Goal: Information Seeking & Learning: Learn about a topic

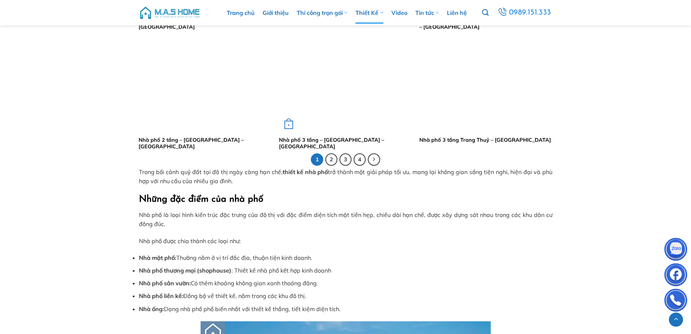
scroll to position [1415, 0]
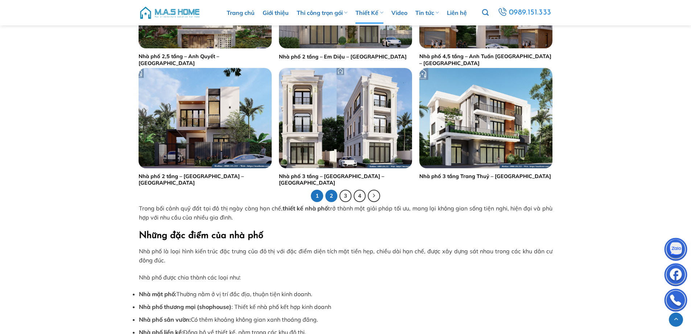
click at [335, 196] on link "2" at bounding box center [332, 195] width 12 height 12
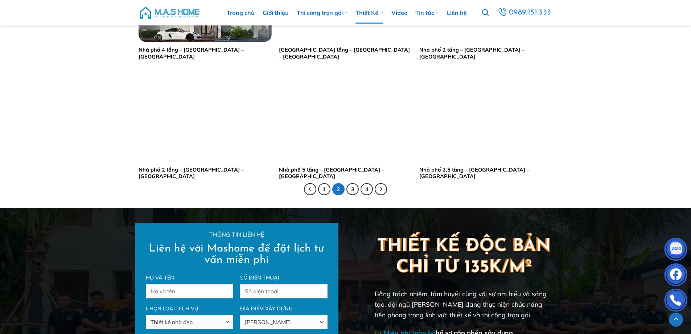
scroll to position [1452, 0]
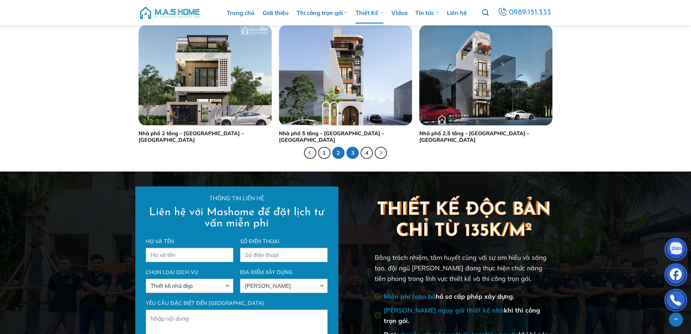
click at [349, 154] on link "3" at bounding box center [353, 153] width 12 height 12
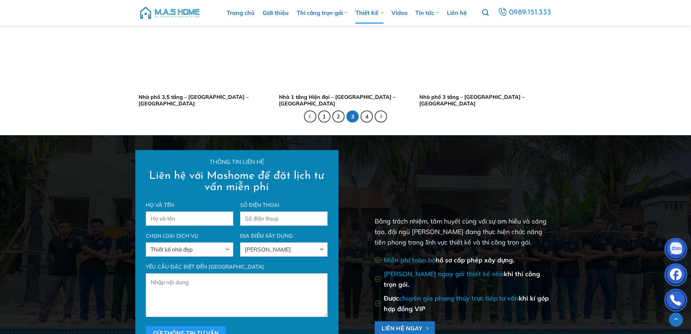
scroll to position [1379, 0]
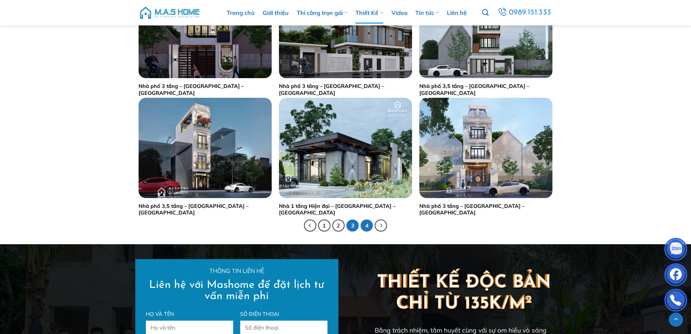
click at [366, 222] on link "4" at bounding box center [367, 225] width 12 height 12
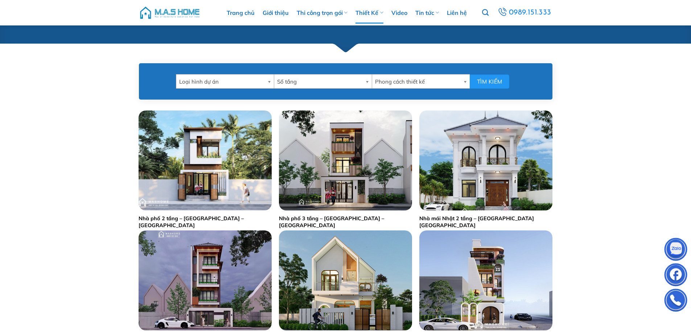
scroll to position [435, 0]
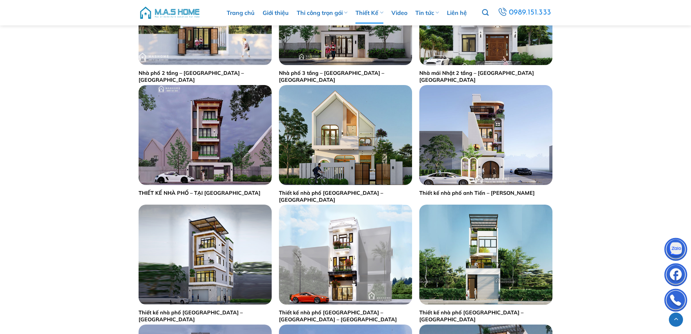
click at [43, 138] on main "Loại hình dự án Bệnh viện Biệt thự Lâu đài Nhà phố Nội thất Quán bar-Karoke - c…" at bounding box center [345, 308] width 691 height 802
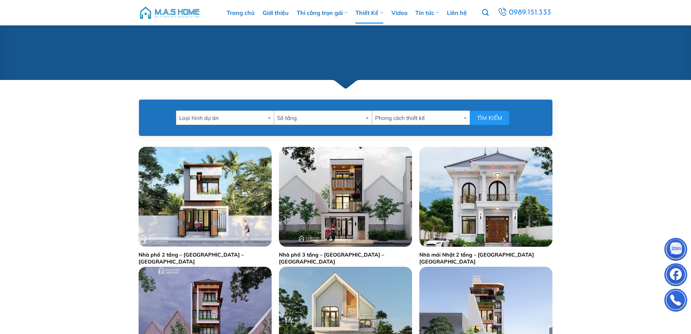
scroll to position [145, 0]
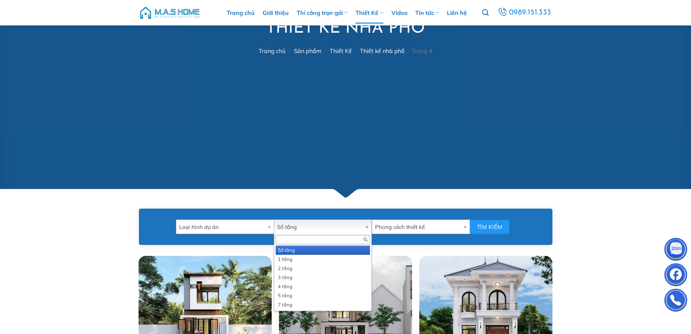
click at [367, 229] on b at bounding box center [368, 227] width 7 height 14
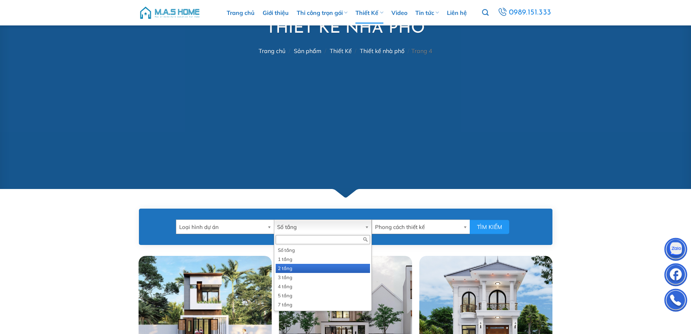
click at [295, 266] on li "2 tầng" at bounding box center [323, 267] width 94 height 9
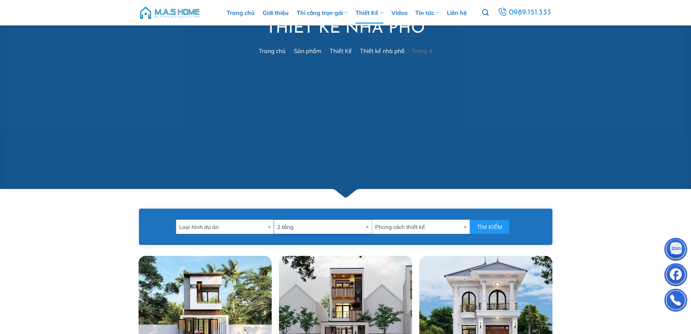
click at [459, 219] on link "Phong cách thiết kế" at bounding box center [421, 226] width 98 height 15
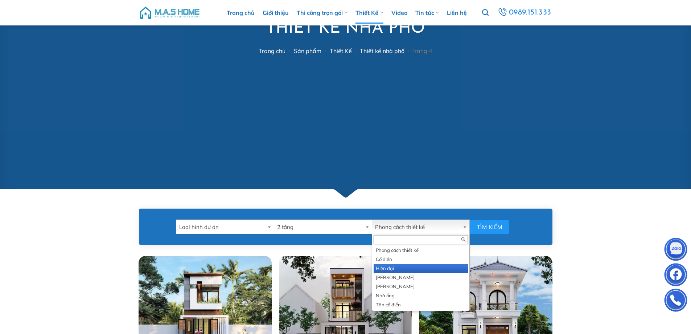
click at [407, 266] on li "Hiện đại" at bounding box center [421, 267] width 94 height 9
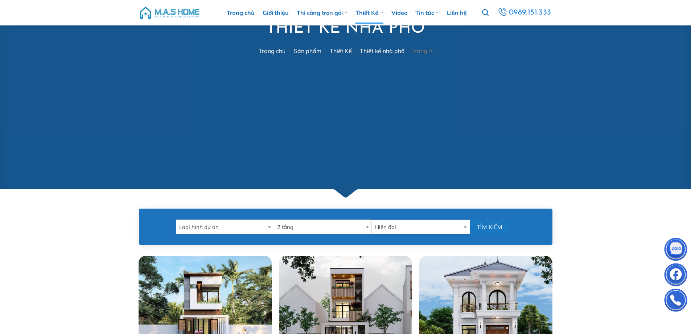
click at [497, 225] on button "Tìm kiếm" at bounding box center [490, 227] width 40 height 14
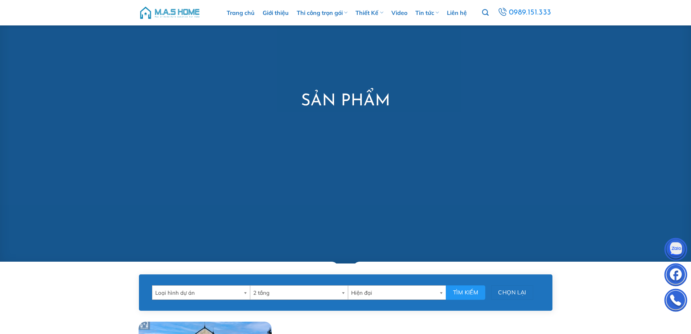
scroll to position [181, 0]
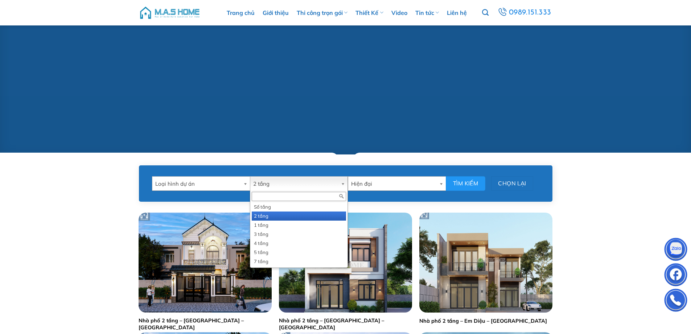
click at [345, 185] on b at bounding box center [344, 183] width 7 height 14
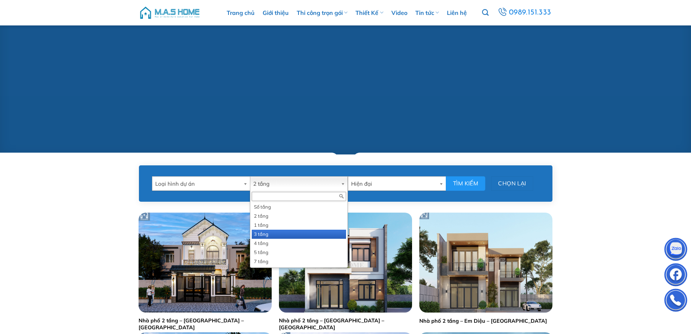
click at [278, 232] on li "3 tầng" at bounding box center [299, 233] width 94 height 9
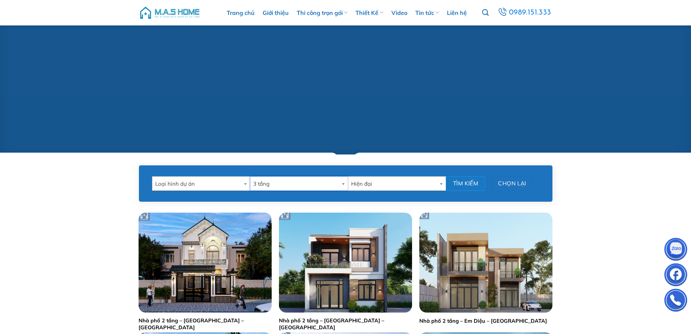
click at [475, 182] on button "Tìm kiếm" at bounding box center [466, 183] width 40 height 14
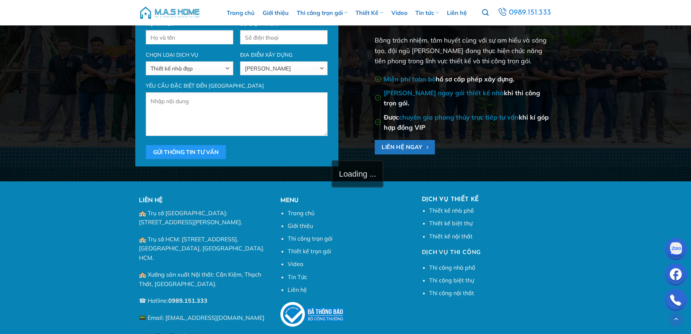
scroll to position [741, 0]
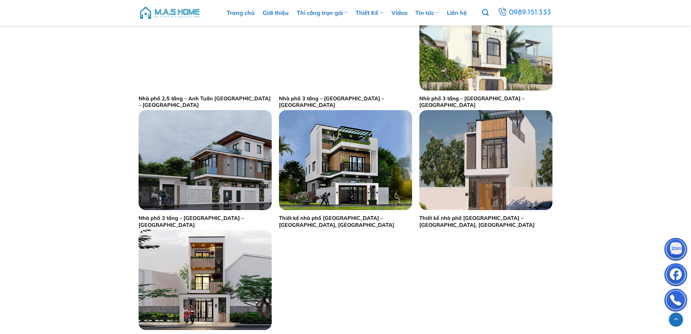
scroll to position [871, 0]
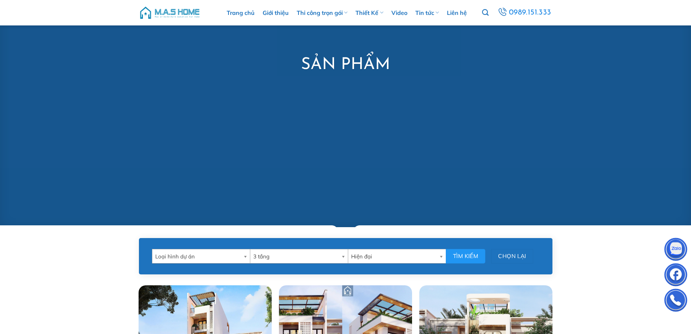
scroll to position [181, 0]
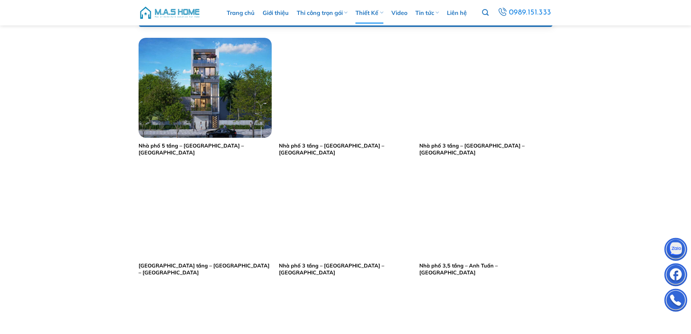
scroll to position [327, 0]
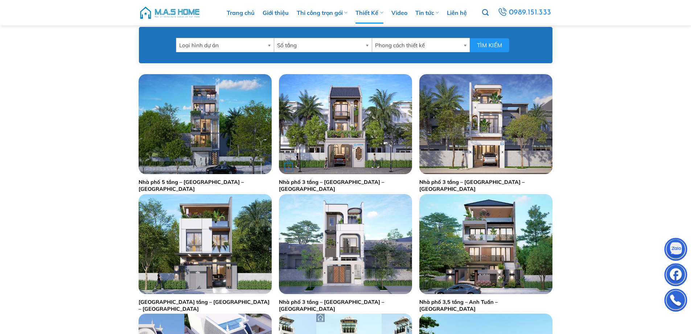
click at [340, 179] on link "Nhà phố 3 tầng – Anh Bình – Hoà Bình" at bounding box center [345, 185] width 133 height 13
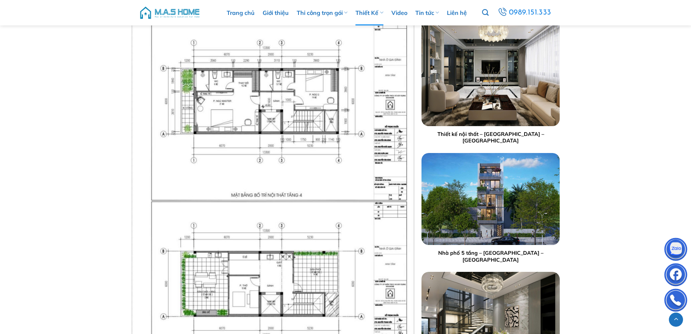
scroll to position [1505, 0]
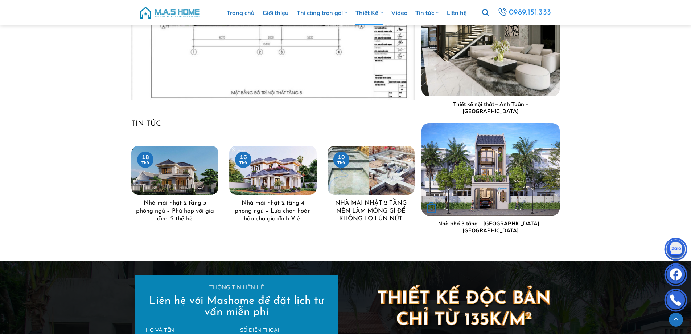
click at [494, 229] on link "Nhà phố 3 tầng – [GEOGRAPHIC_DATA] – [GEOGRAPHIC_DATA]" at bounding box center [490, 226] width 131 height 13
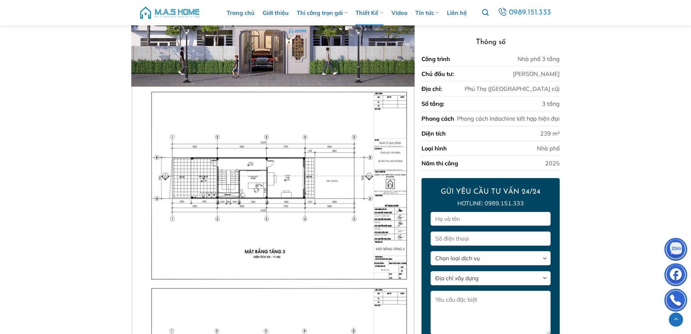
scroll to position [363, 0]
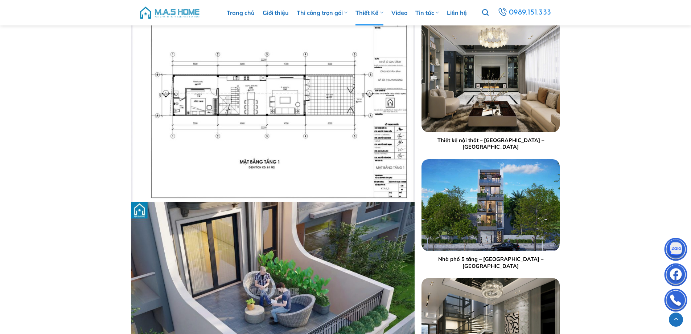
scroll to position [944, 0]
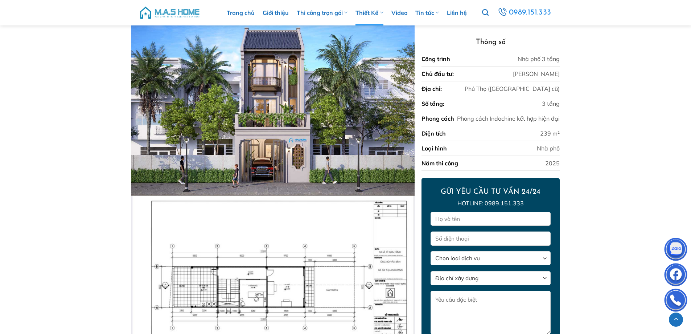
scroll to position [363, 0]
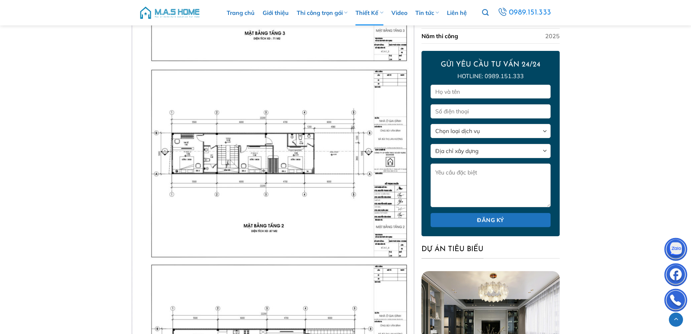
scroll to position [871, 0]
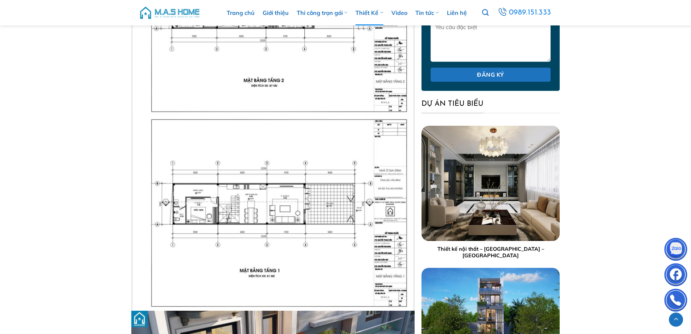
click at [270, 206] on img at bounding box center [272, 212] width 283 height 195
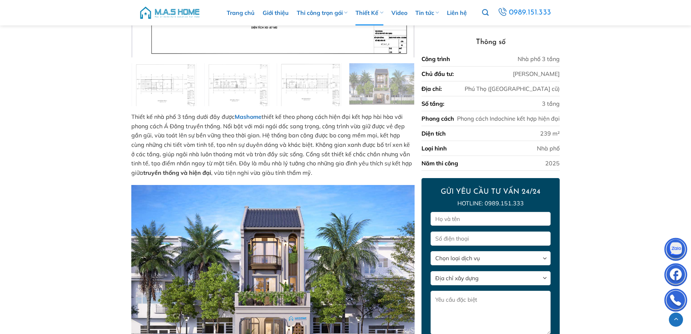
scroll to position [366, 0]
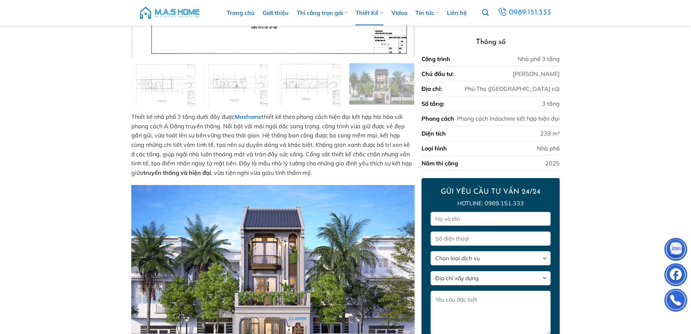
scroll to position [185, 0]
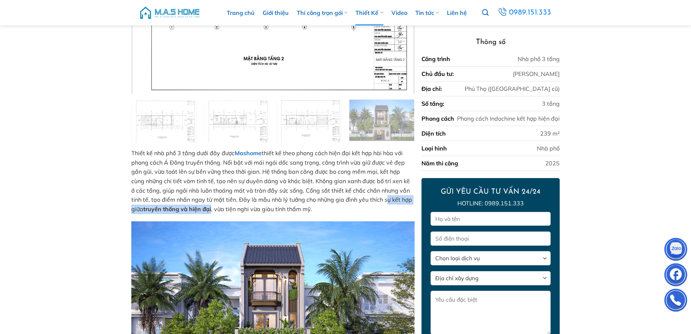
drag, startPoint x: 365, startPoint y: 199, endPoint x: 200, endPoint y: 209, distance: 165.5
click at [200, 209] on p "Thiết kế nhà phố 3 tầng dưới đây được [PERSON_NAME] thiết kế theo phong cách hi…" at bounding box center [272, 180] width 283 height 65
copy p "sự kết hợp giữa truyền thống và hiện đại"
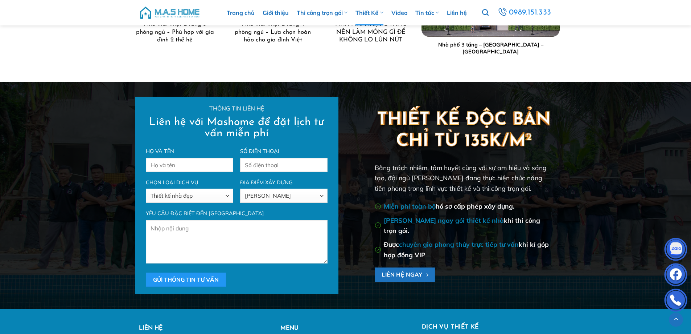
scroll to position [1528, 0]
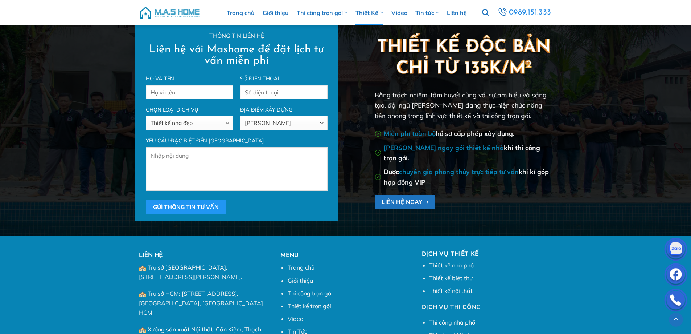
click at [128, 89] on div "Thông tin liên hệ Liên hệ với Mashome để đặt lịch tư vấn miễn phí Họ và tên Số …" at bounding box center [237, 122] width 218 height 197
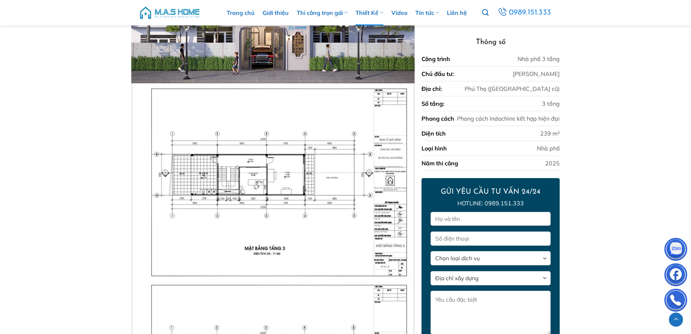
scroll to position [366, 0]
